Goal: Transaction & Acquisition: Purchase product/service

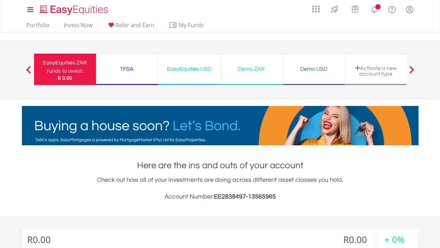
scroll to position [67, 132]
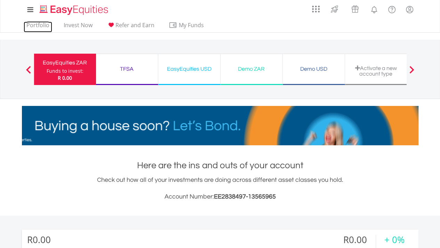
click at [47, 26] on link "Portfolio" at bounding box center [38, 27] width 29 height 11
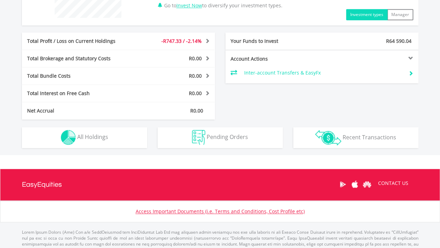
scroll to position [319, 0]
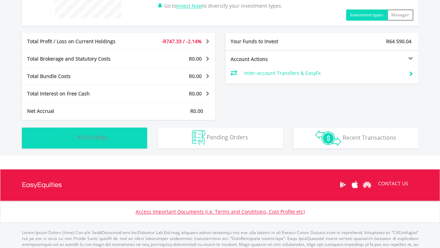
click at [126, 142] on button "Holdings All Holdings" at bounding box center [84, 137] width 125 height 21
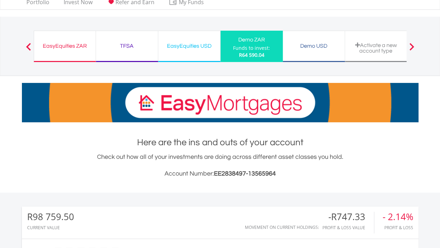
scroll to position [0, 0]
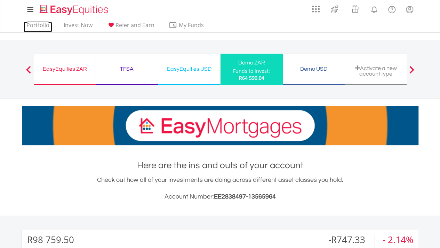
click at [31, 23] on link "Portfolio" at bounding box center [38, 27] width 29 height 11
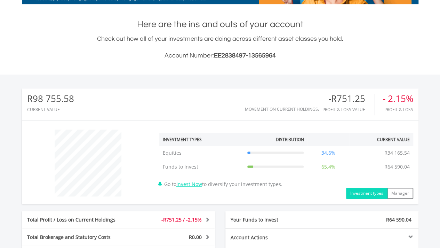
scroll to position [67, 132]
click at [192, 184] on link "Invest Now" at bounding box center [189, 184] width 26 height 7
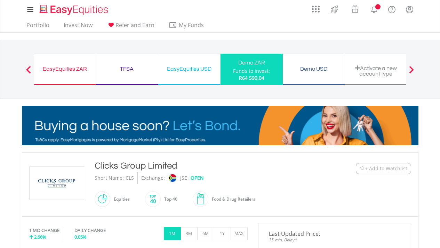
scroll to position [99, 0]
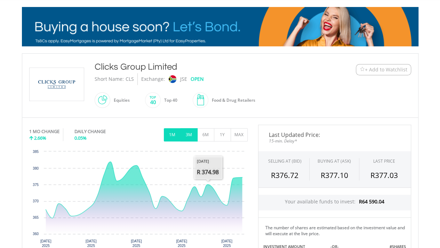
click at [184, 131] on button "3M" at bounding box center [189, 134] width 17 height 13
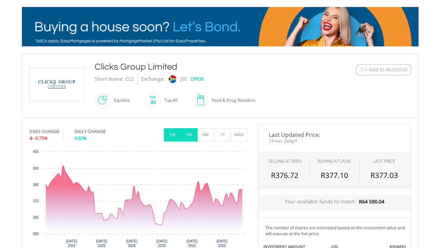
click at [175, 133] on button "1M" at bounding box center [172, 134] width 17 height 13
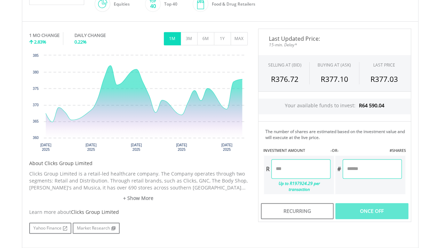
scroll to position [133, 0]
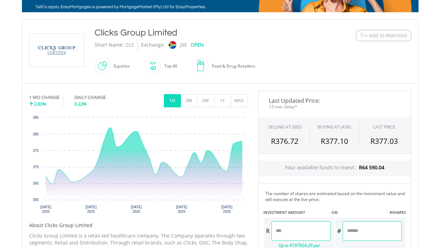
drag, startPoint x: 95, startPoint y: 30, endPoint x: 175, endPoint y: 28, distance: 79.7
click at [175, 28] on div "Clicks Group Limited" at bounding box center [204, 32] width 219 height 13
copy div "Clicks Group Limited"
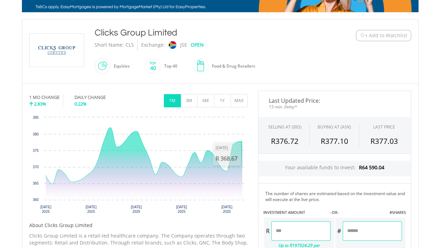
scroll to position [198, 0]
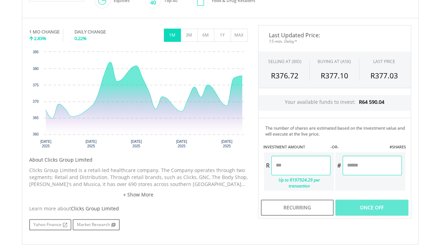
click at [283, 167] on input "number" at bounding box center [300, 165] width 59 height 19
click at [386, 93] on div "Your available funds to invest: R64 590.04" at bounding box center [334, 103] width 153 height 30
click at [304, 163] on input "number" at bounding box center [300, 165] width 59 height 19
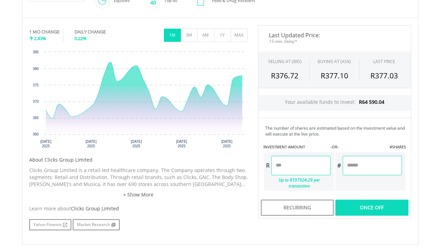
click at [358, 163] on div "Last Updated Price: 15-min. Delay* SELLING AT (BID) BUYING AT (ASK) LAST PRICE …" at bounding box center [335, 121] width 164 height 193
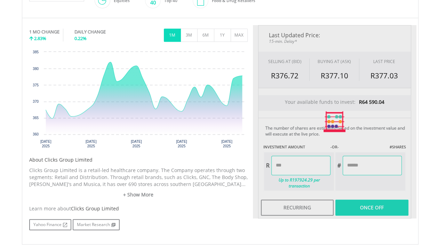
type input "********"
type input "*******"
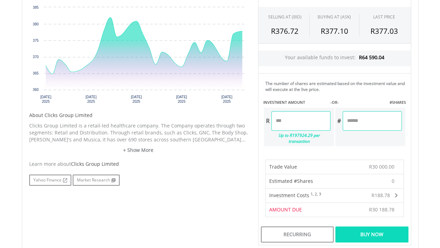
scroll to position [243, 0]
click at [377, 94] on div "The number of shares are estimated based on the investment value and will execu…" at bounding box center [334, 112] width 143 height 68
click at [373, 227] on div "Buy Now" at bounding box center [372, 234] width 73 height 16
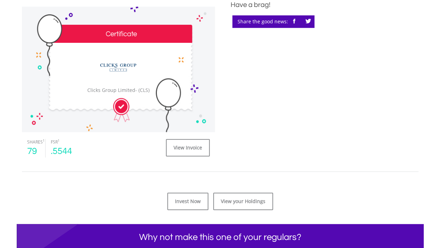
scroll to position [222, 0]
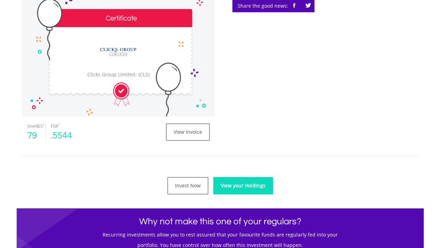
click at [230, 182] on link "View your Holdings" at bounding box center [243, 185] width 60 height 17
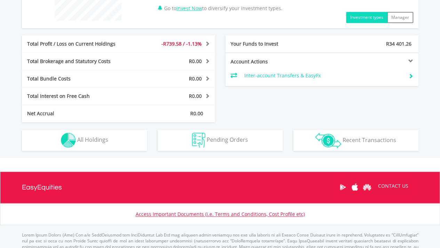
scroll to position [321, 0]
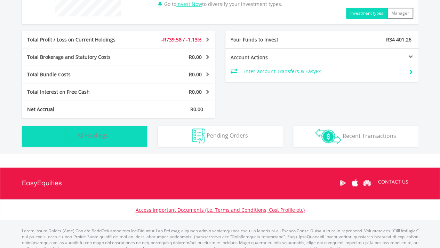
click at [115, 130] on button "Holdings All Holdings" at bounding box center [84, 136] width 125 height 21
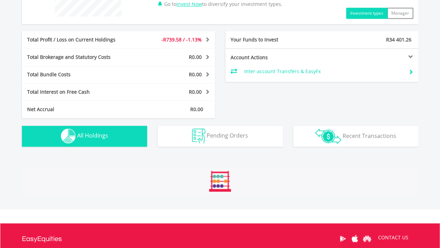
scroll to position [488, 0]
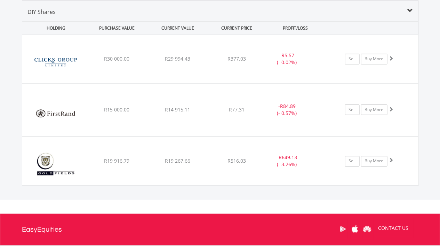
click at [131, 55] on div "R30 000.00" at bounding box center [117, 58] width 60 height 7
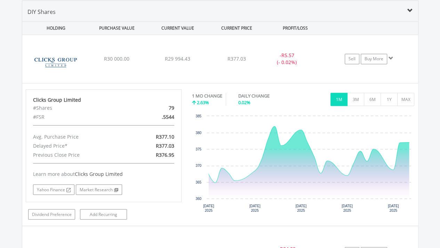
click at [165, 57] on span "R29 994.43" at bounding box center [177, 58] width 25 height 7
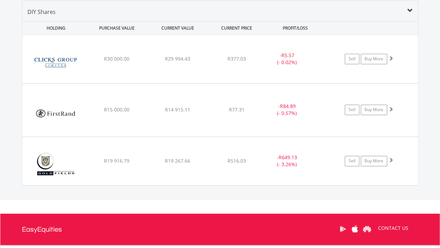
click at [215, 62] on div "R516.03" at bounding box center [236, 58] width 55 height 7
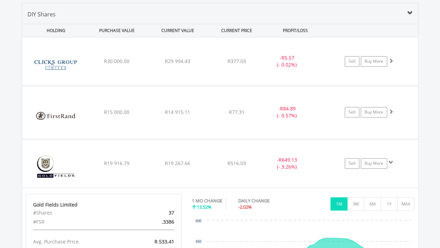
scroll to position [485, 0]
click at [300, 69] on div "- R649.13 (- 3.26%)" at bounding box center [287, 62] width 53 height 14
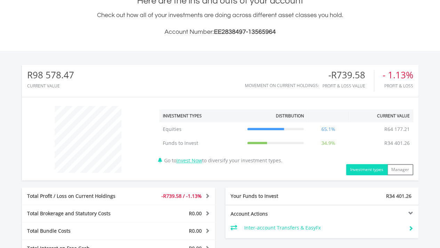
scroll to position [0, 0]
